Goal: Check status: Check status

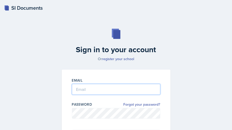
click at [98, 88] on input "email" at bounding box center [116, 89] width 88 height 11
click at [91, 87] on input "email" at bounding box center [116, 89] width 88 height 11
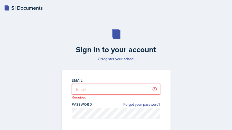
type input "abigail.bossejoseph@bobcats.gcsu.edu"
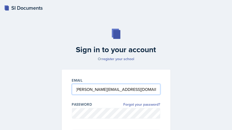
scroll to position [46, 0]
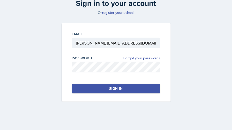
click at [109, 86] on button "Sign in" at bounding box center [116, 89] width 88 height 10
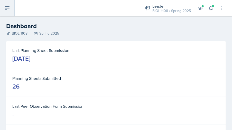
click at [5, 7] on icon at bounding box center [7, 8] width 6 height 6
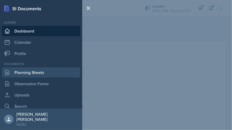
click at [43, 73] on link "Planning Sheets" at bounding box center [41, 73] width 78 height 10
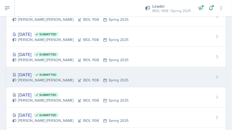
scroll to position [163, 0]
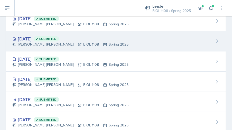
click at [40, 40] on div "Apr 2nd, 2025 Submitted" at bounding box center [70, 38] width 116 height 7
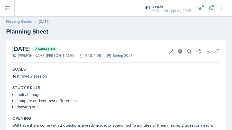
click at [22, 23] on link "Planning Sheets" at bounding box center [19, 21] width 26 height 5
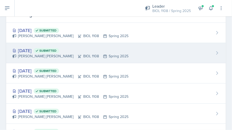
scroll to position [33, 0]
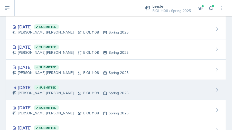
click at [37, 89] on div "Apr 21st, 2025 Submitted" at bounding box center [70, 87] width 116 height 7
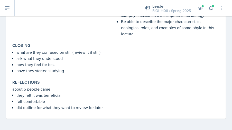
scroll to position [263, 0]
